Goal: Task Accomplishment & Management: Understand process/instructions

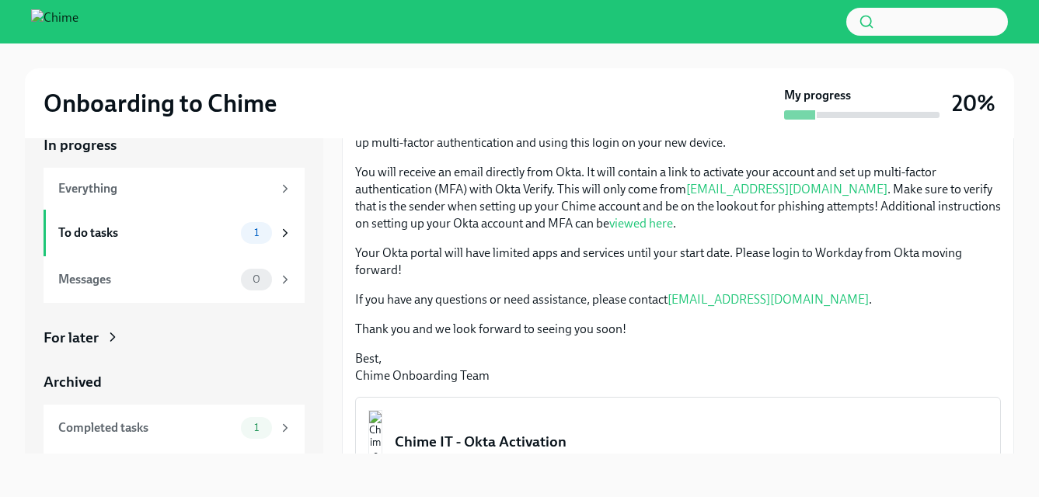
scroll to position [243, 0]
click at [477, 422] on button "Chime IT - Okta Activation PDF Document • 5 pages 2.6 MB" at bounding box center [678, 456] width 646 height 120
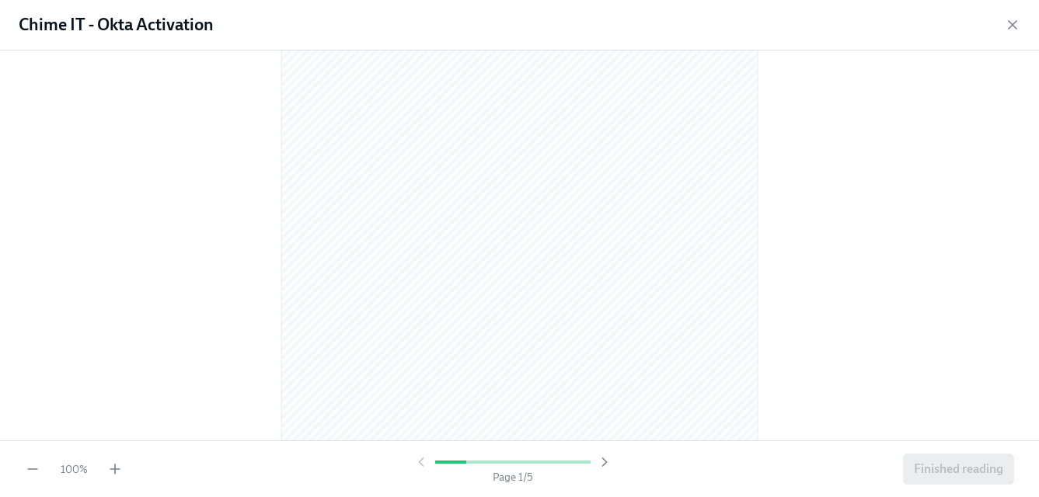
scroll to position [213, 0]
click at [607, 463] on icon "button" at bounding box center [605, 463] width 16 height 16
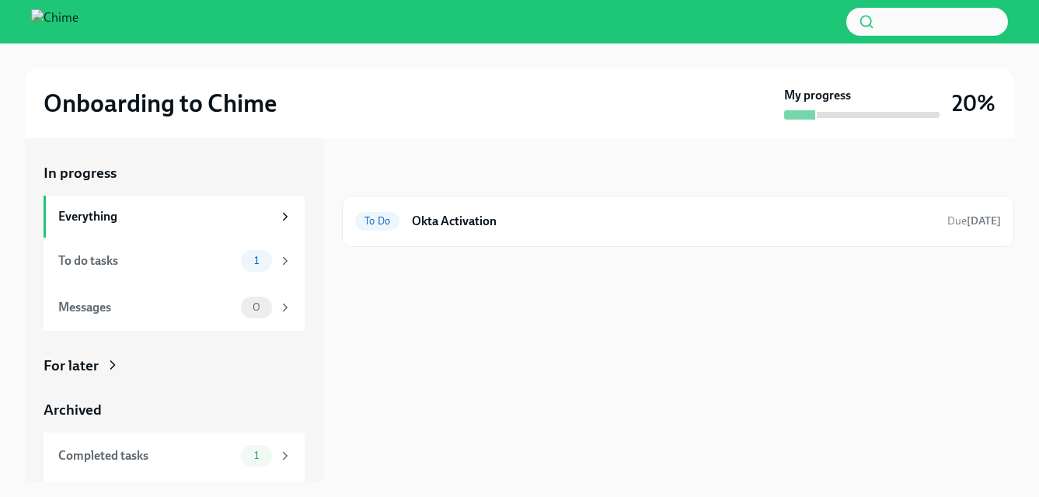
click at [101, 196] on div "Everything" at bounding box center [174, 217] width 261 height 42
click at [87, 219] on div "Everything" at bounding box center [165, 216] width 214 height 17
click at [511, 229] on h6 "Okta Activation" at bounding box center [673, 221] width 523 height 17
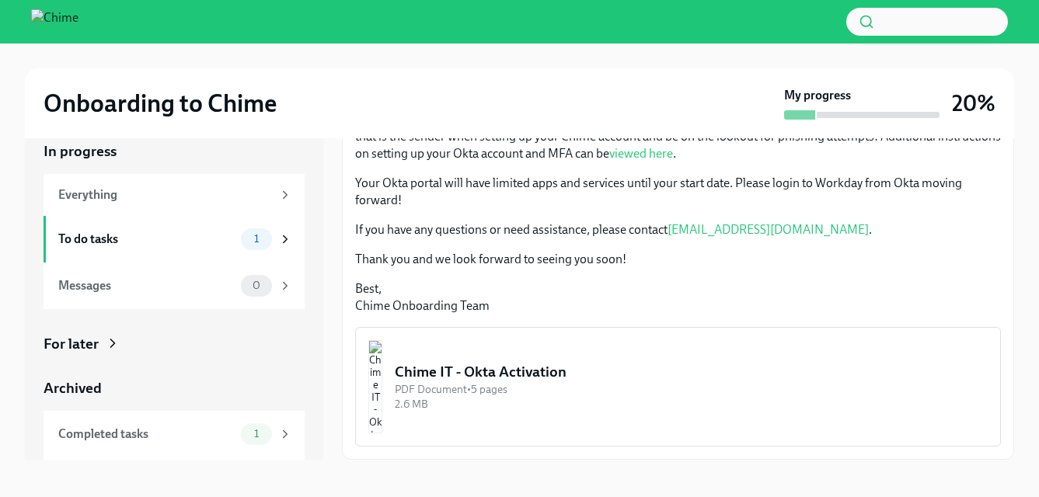
scroll to position [28, 0]
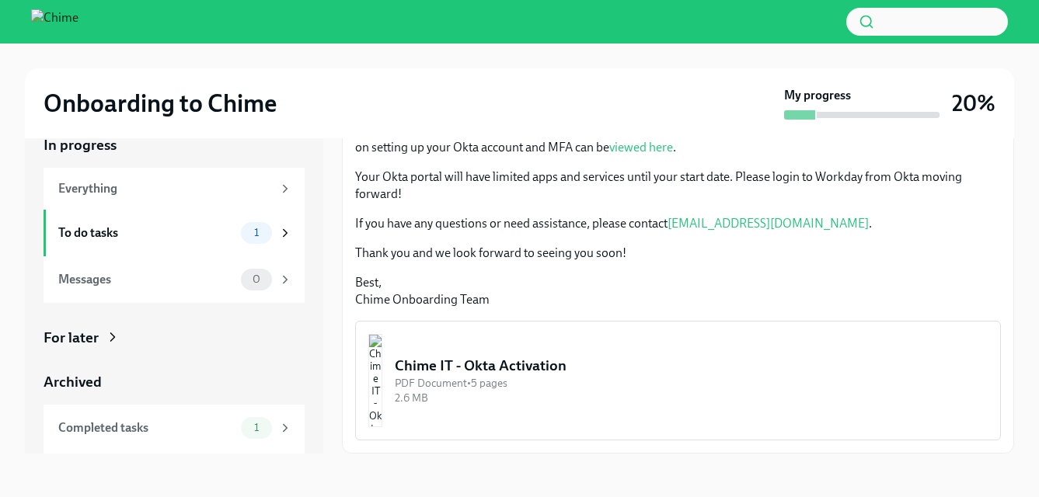
click at [560, 360] on div "Chime IT - Okta Activation" at bounding box center [691, 366] width 593 height 20
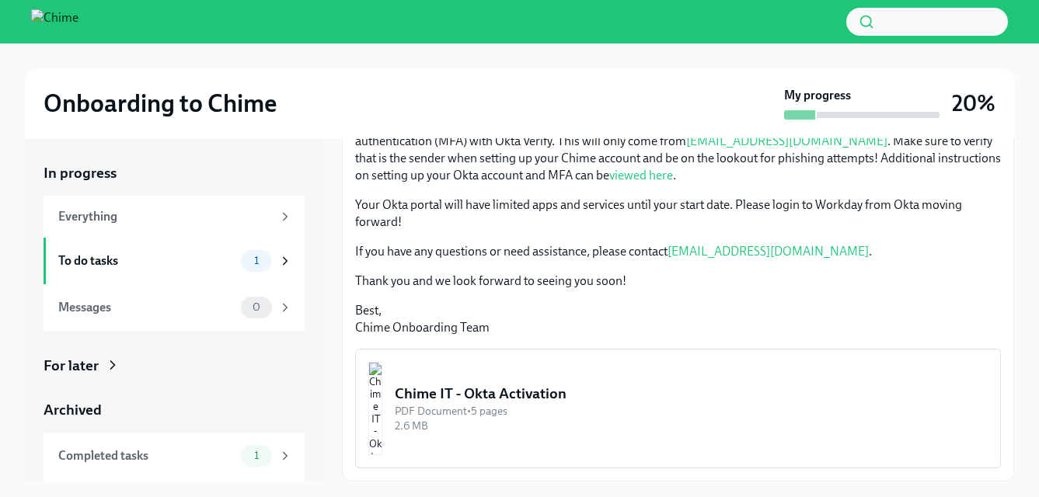
scroll to position [28, 0]
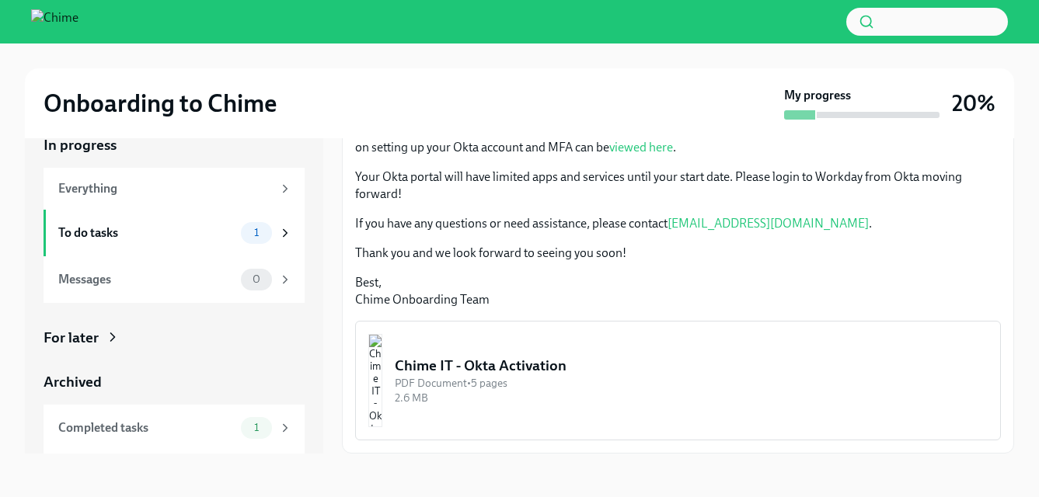
click at [616, 361] on div "Chime IT - Okta Activation" at bounding box center [691, 366] width 593 height 20
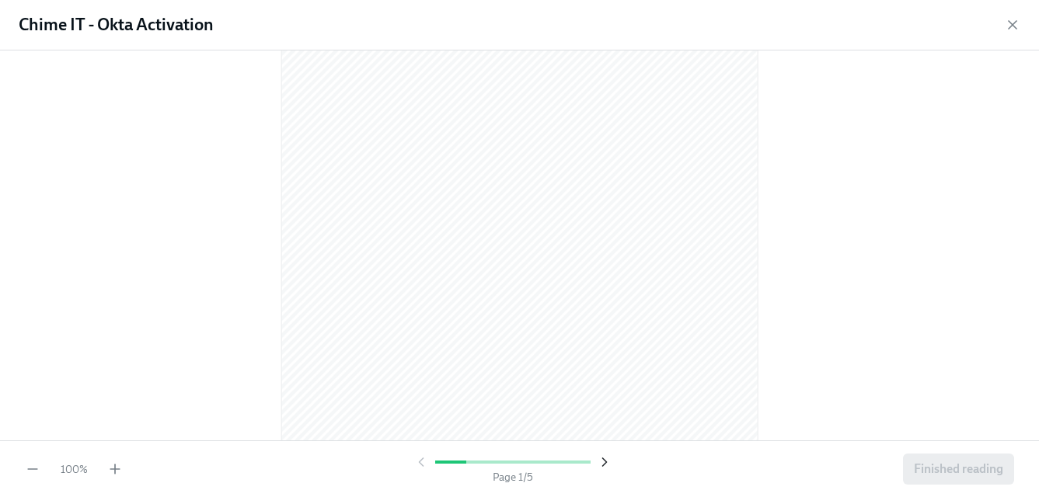
click at [606, 466] on icon "button" at bounding box center [605, 463] width 16 height 16
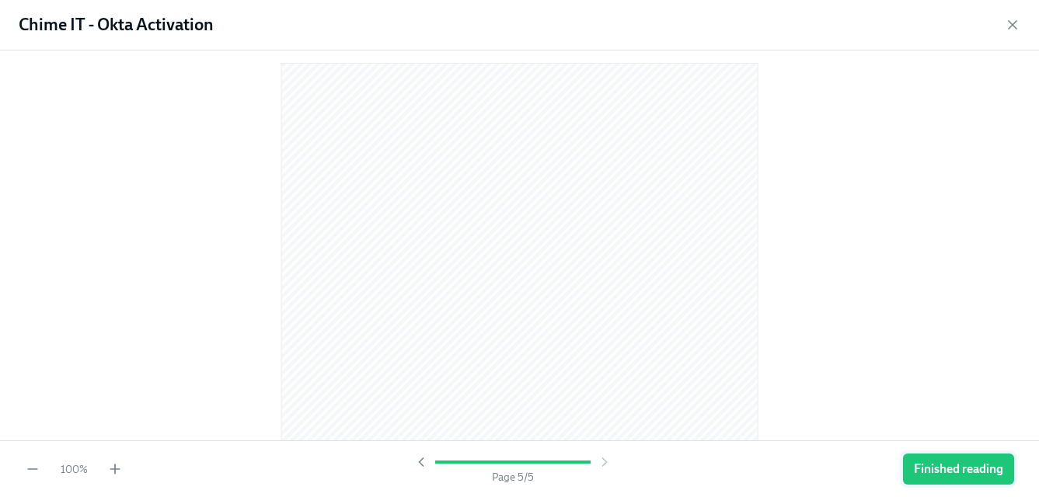
click at [942, 474] on span "Finished reading" at bounding box center [958, 470] width 89 height 16
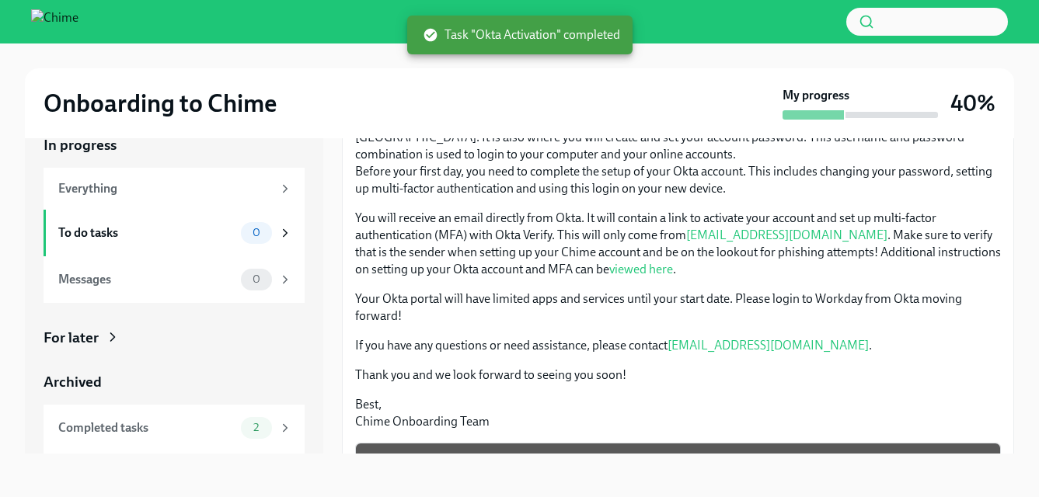
scroll to position [319, 0]
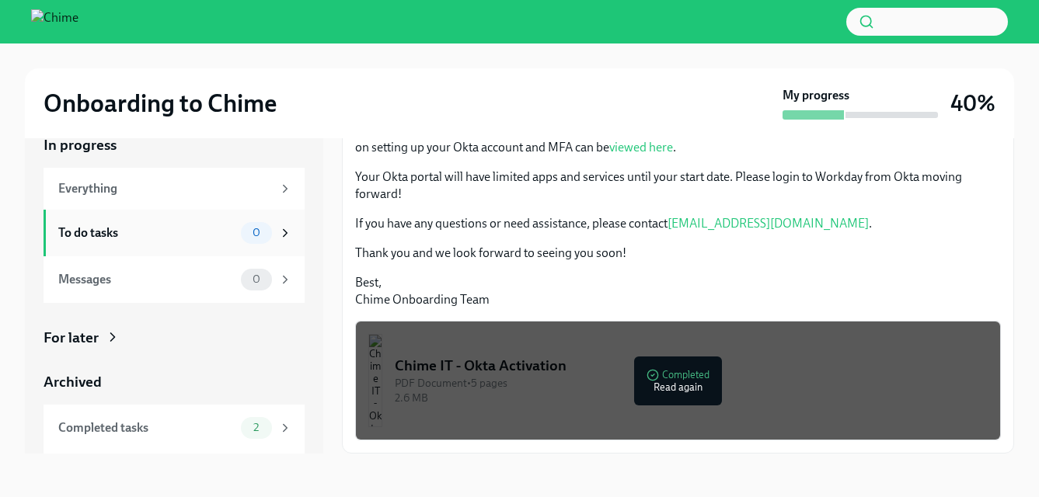
click at [208, 240] on div "To do tasks" at bounding box center [146, 233] width 176 height 17
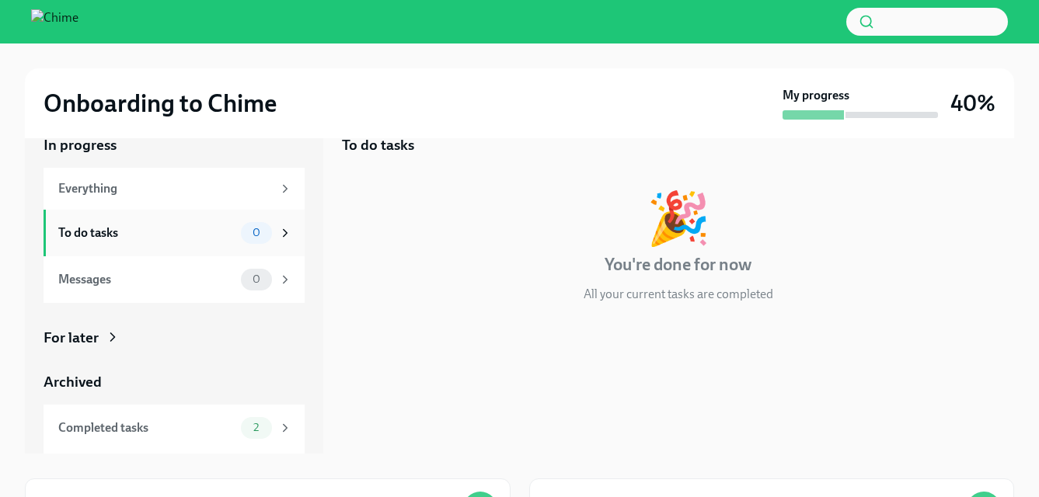
click at [145, 243] on div "To do tasks 0" at bounding box center [175, 233] width 234 height 22
click at [147, 287] on div "Messages" at bounding box center [146, 279] width 176 height 17
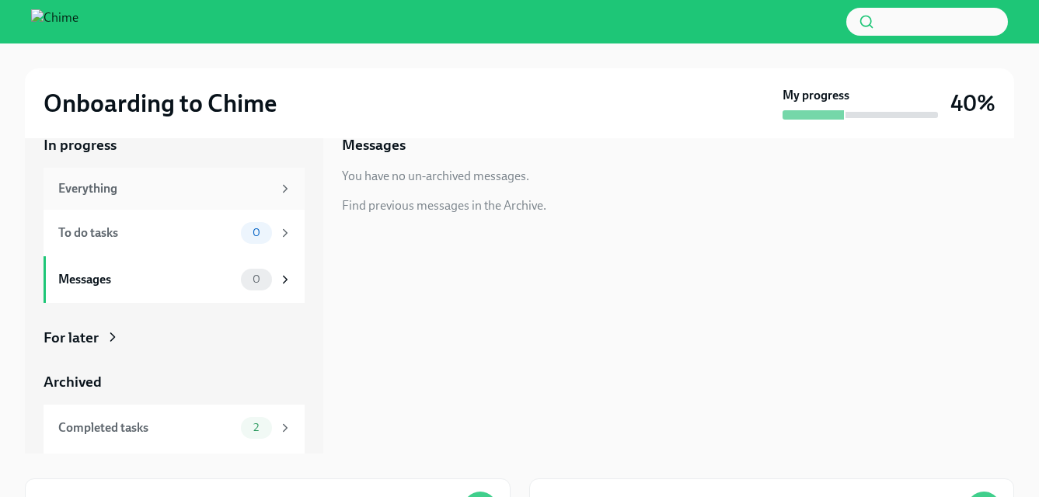
click at [164, 204] on div "Everything" at bounding box center [174, 189] width 261 height 42
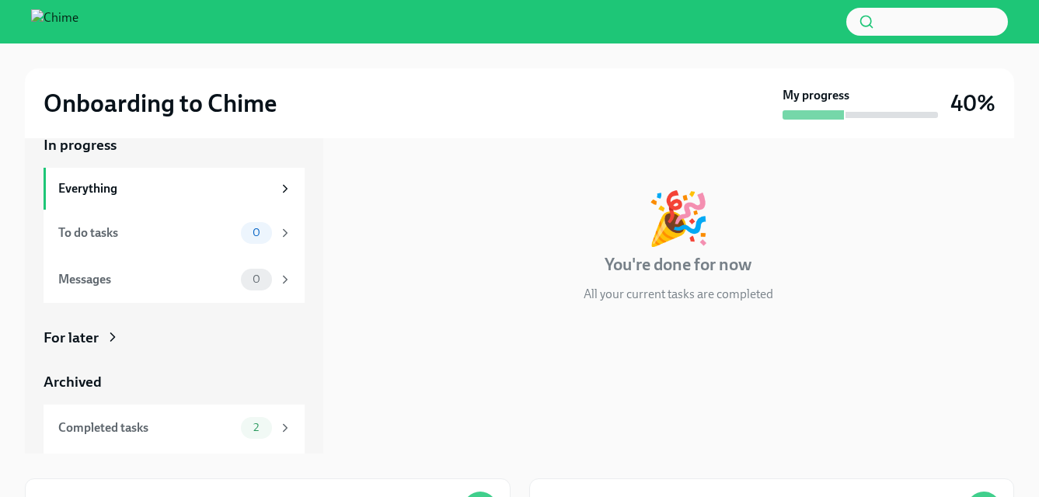
scroll to position [44, 0]
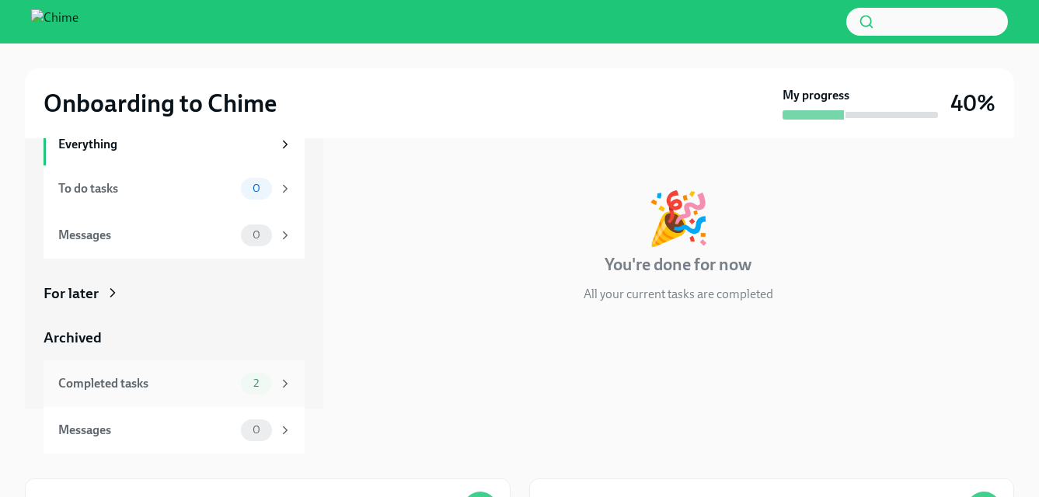
click at [173, 385] on div "Completed tasks" at bounding box center [146, 383] width 176 height 17
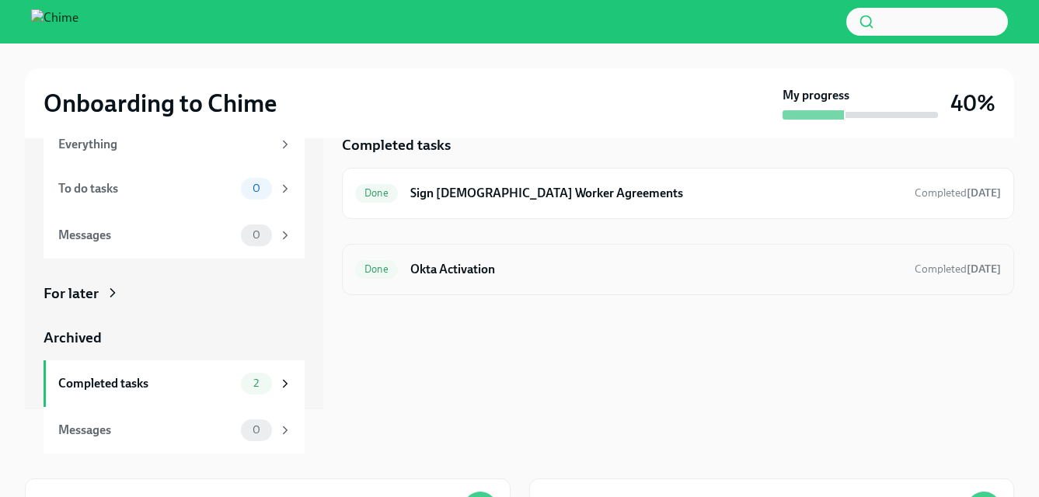
click at [605, 259] on div "Done Okta Activation Completed today" at bounding box center [678, 269] width 646 height 25
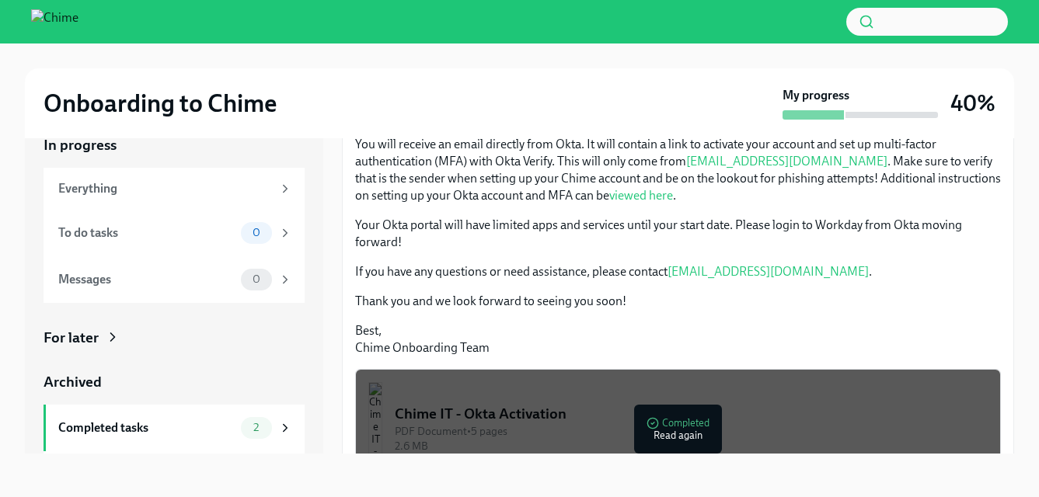
scroll to position [319, 0]
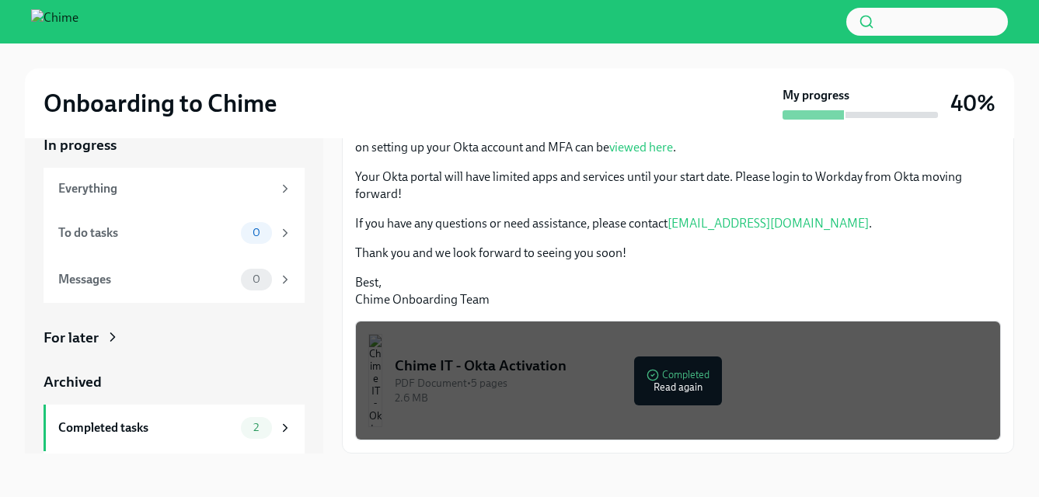
click at [656, 379] on div "PDF Document • 5 pages" at bounding box center [691, 383] width 593 height 15
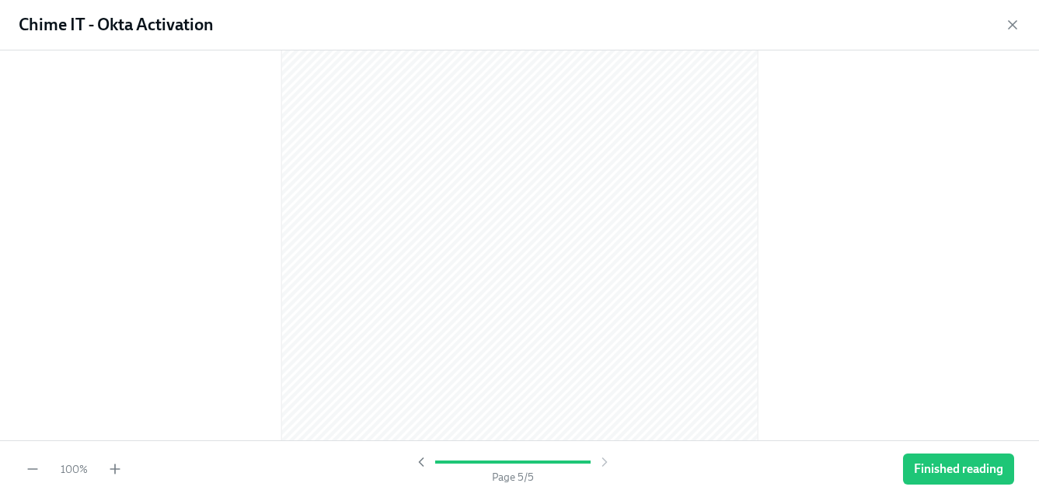
scroll to position [2770, 0]
click at [922, 468] on span "Finished reading" at bounding box center [958, 470] width 89 height 16
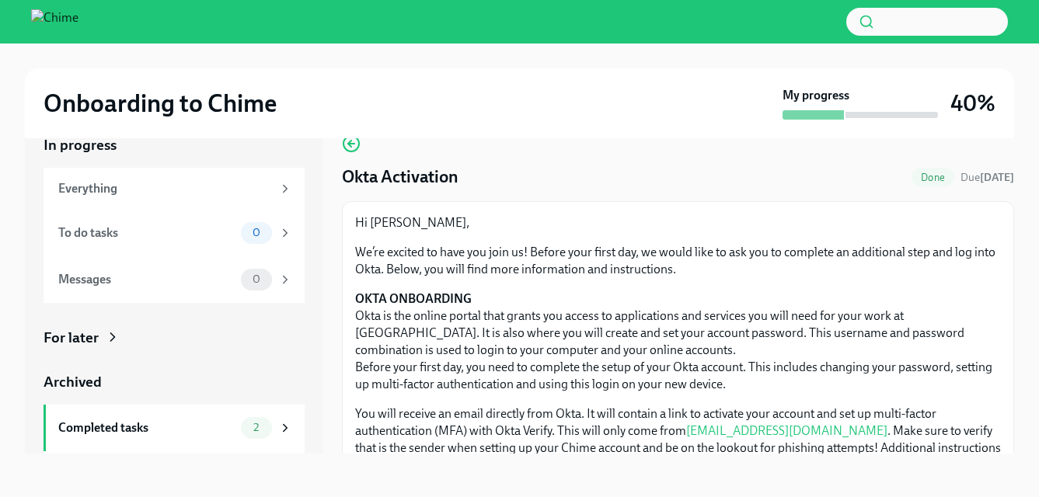
scroll to position [0, 0]
